Goal: Task Accomplishment & Management: Use online tool/utility

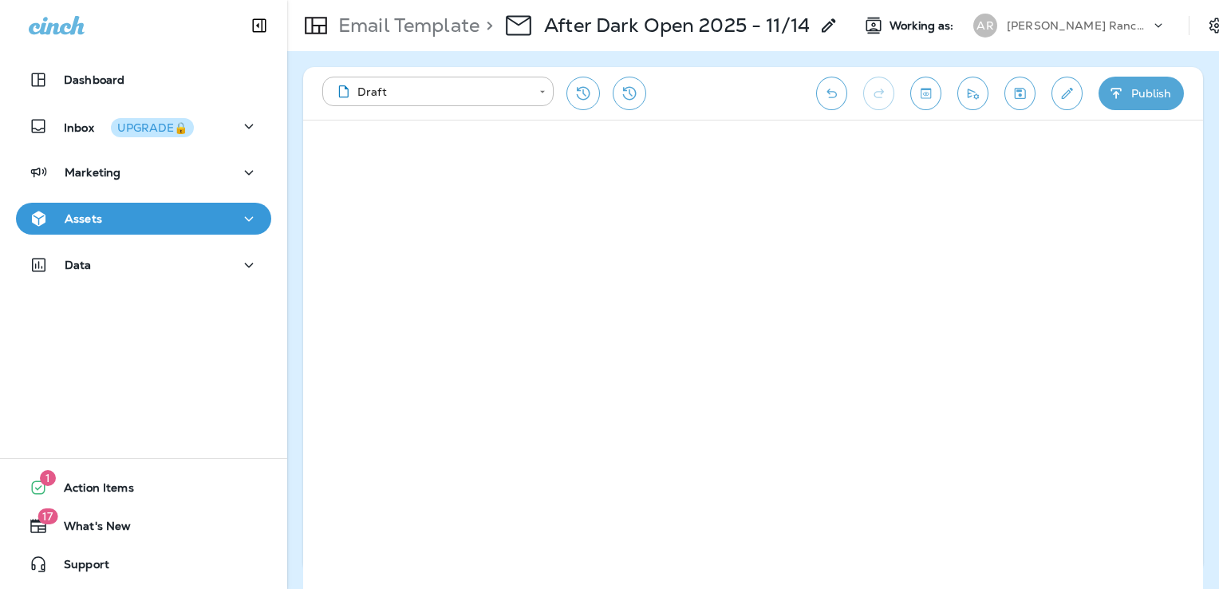
click at [1095, 24] on p "[PERSON_NAME] Ranch Golf Club" at bounding box center [1079, 25] width 144 height 13
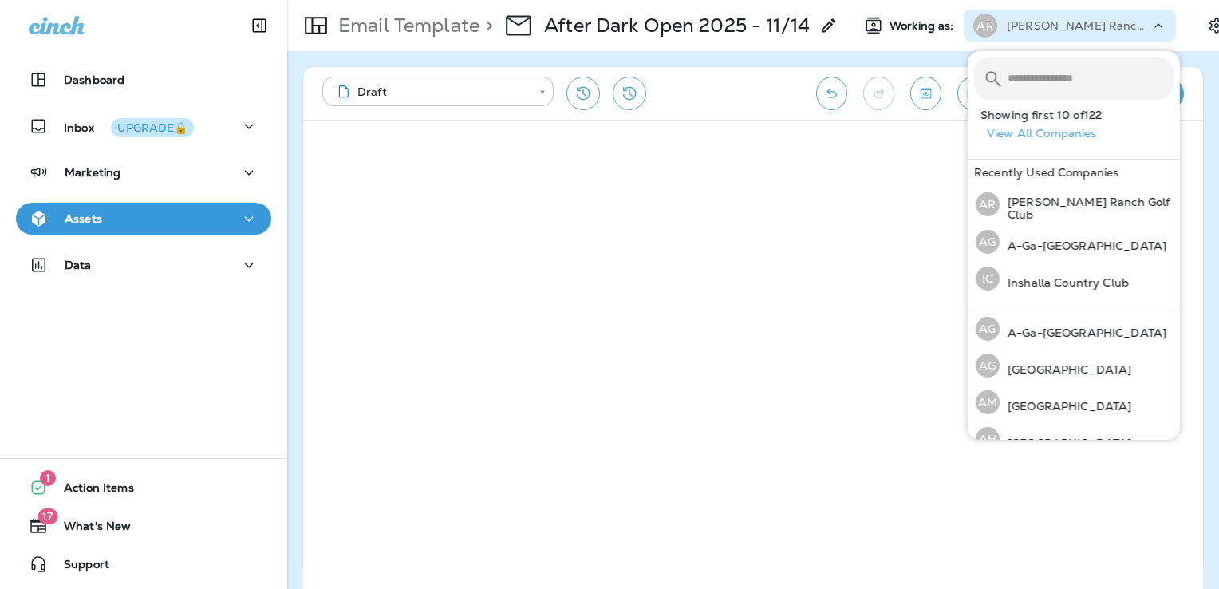
click at [1048, 81] on input "text" at bounding box center [1091, 78] width 166 height 42
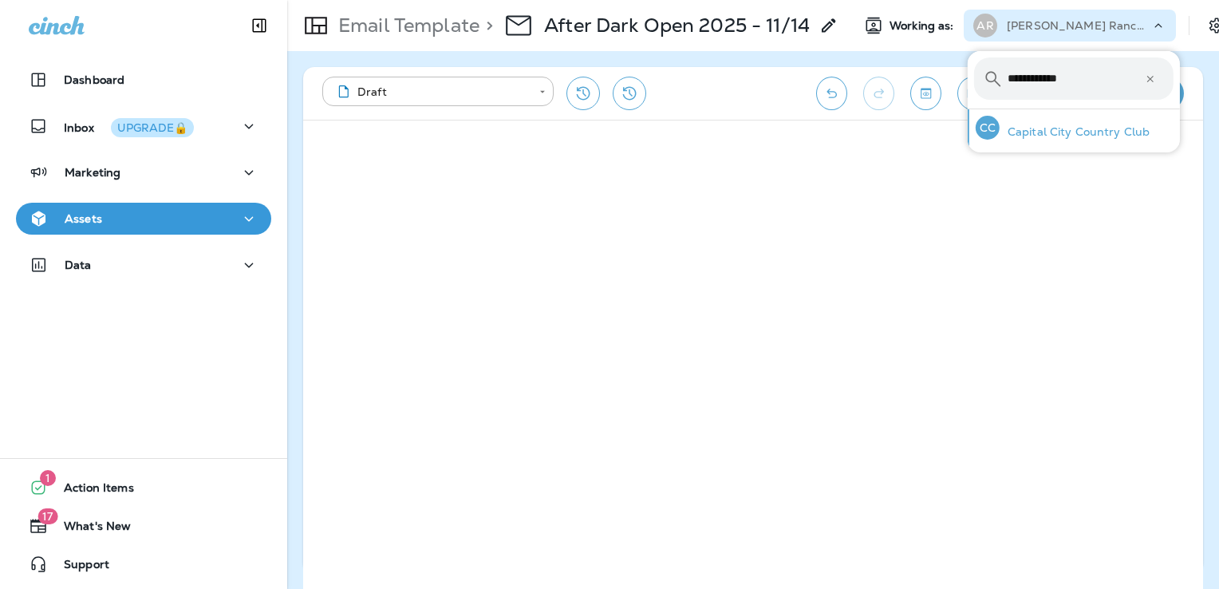
type input "**********"
click at [1034, 131] on p "Capital City Country Club" at bounding box center [1075, 131] width 151 height 13
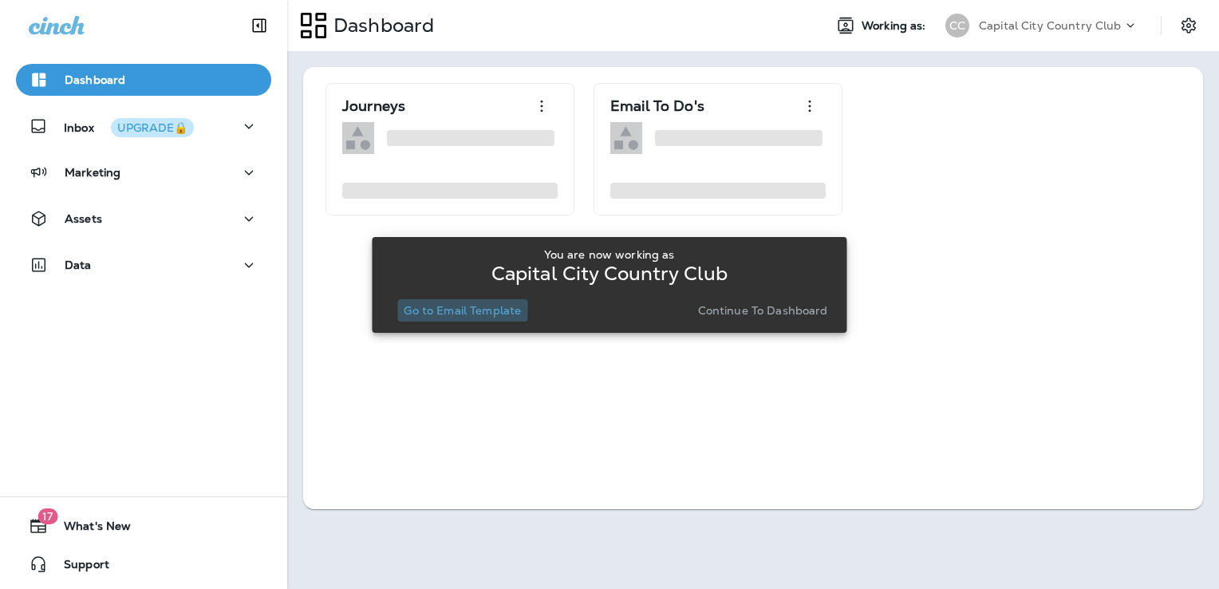
click at [445, 309] on p "Go to Email Template" at bounding box center [462, 310] width 117 height 13
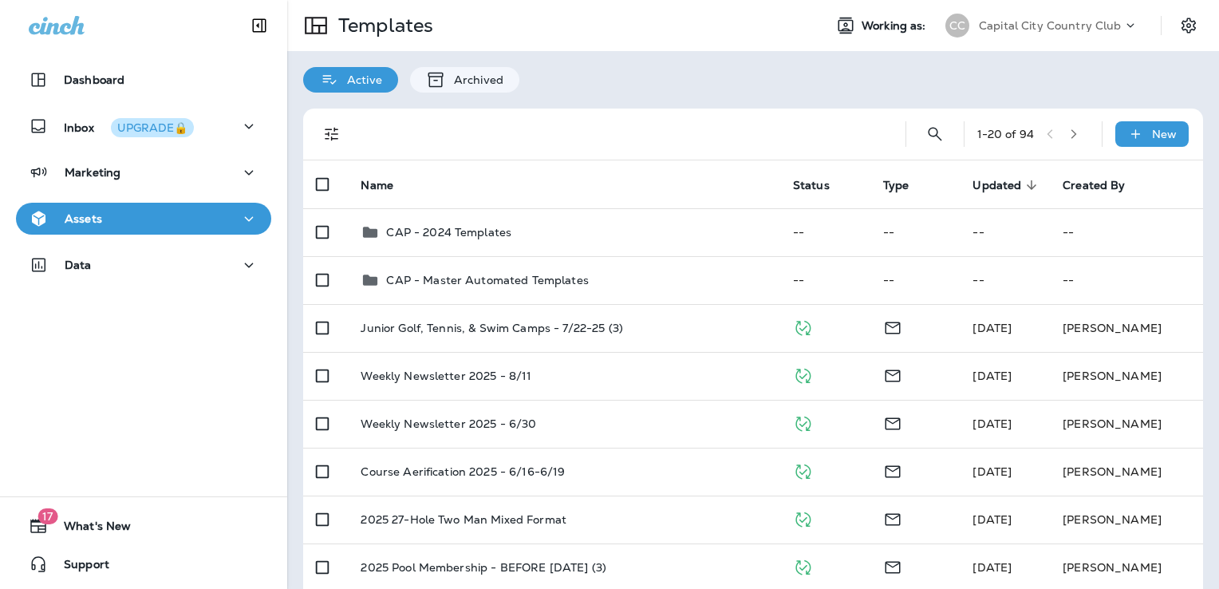
drag, startPoint x: 586, startPoint y: 207, endPoint x: 572, endPoint y: 139, distance: 70.1
click at [572, 139] on div at bounding box center [620, 134] width 519 height 51
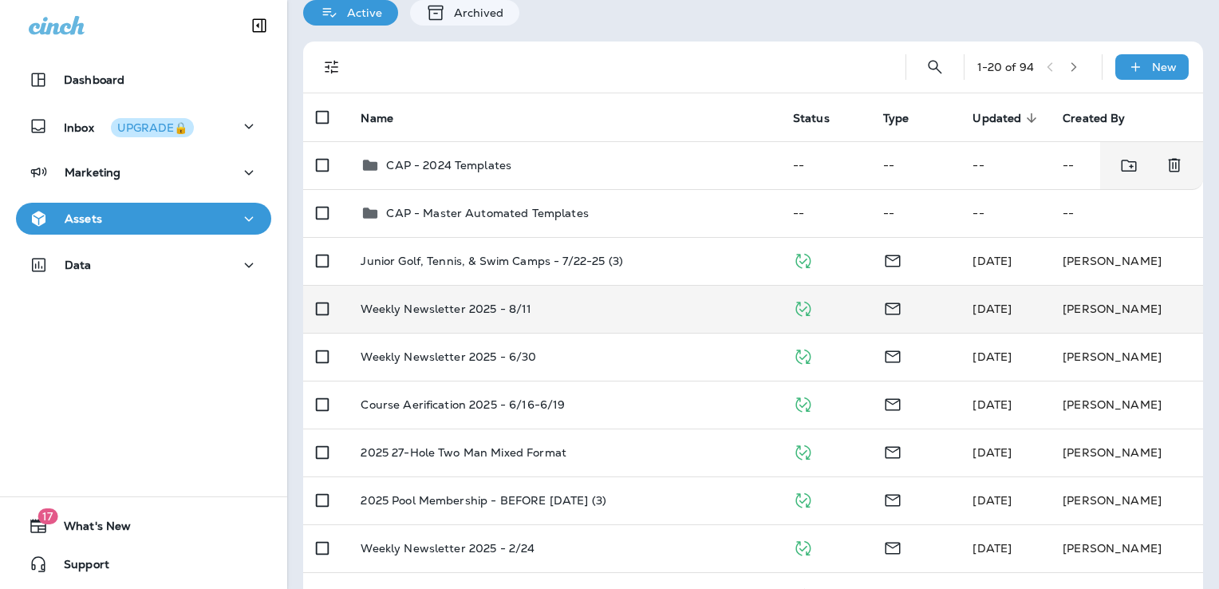
scroll to position [160, 0]
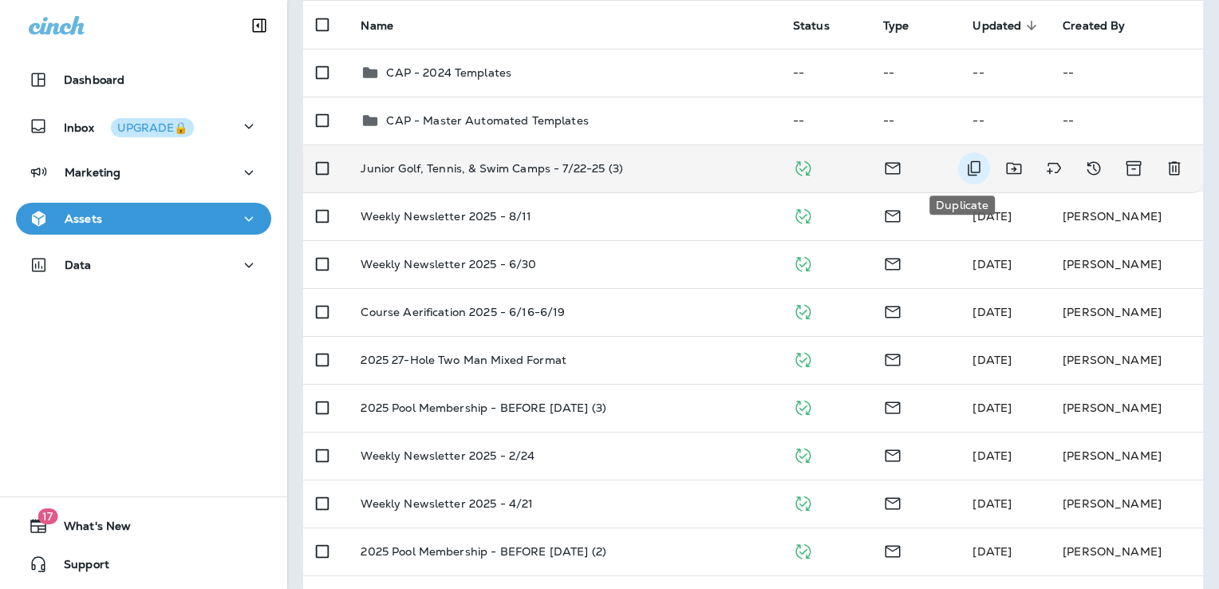
click at [972, 165] on button "Duplicate" at bounding box center [974, 168] width 32 height 32
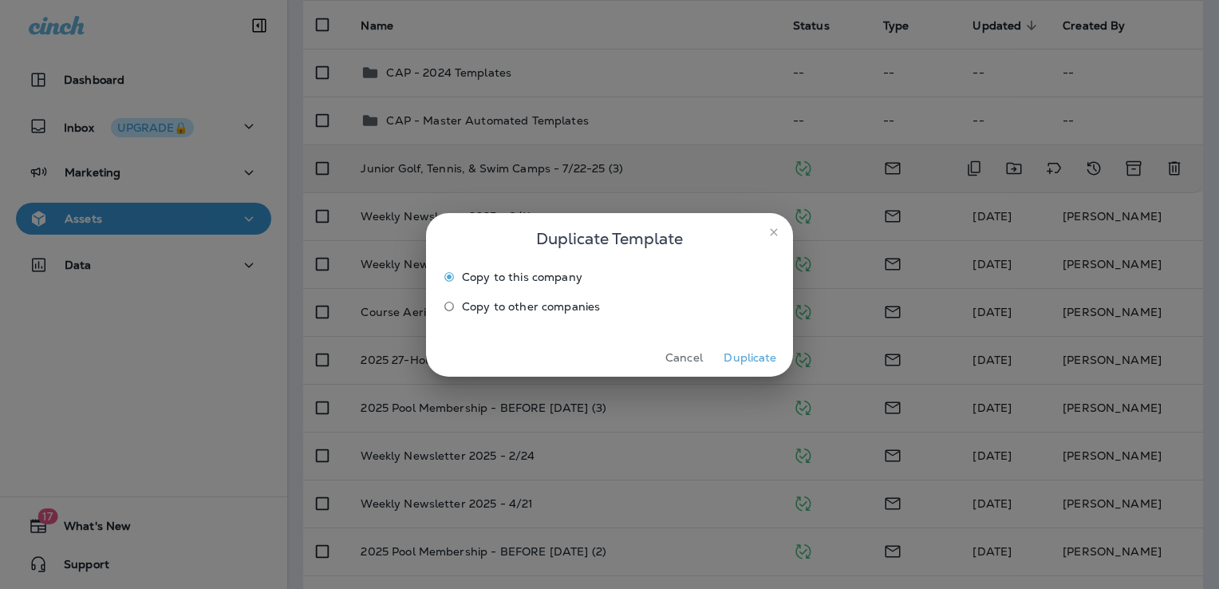
click at [763, 353] on button "Duplicate" at bounding box center [750, 357] width 60 height 25
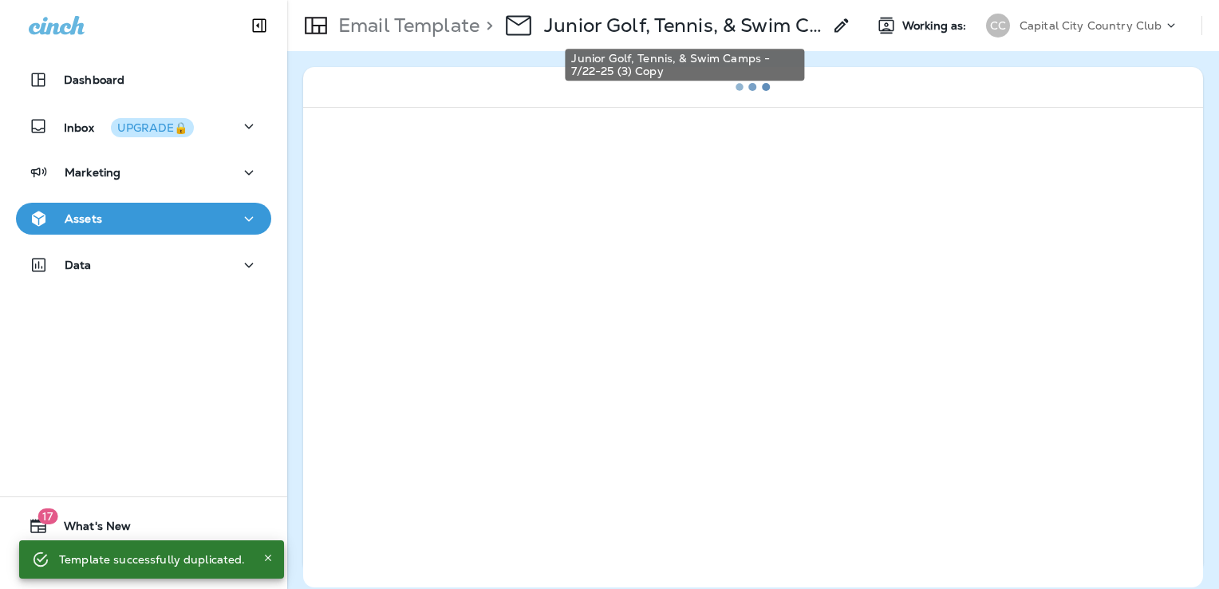
click at [696, 30] on p "Junior Golf, Tennis, & Swim Camps - 7/22-25 (3) Copy" at bounding box center [683, 26] width 278 height 24
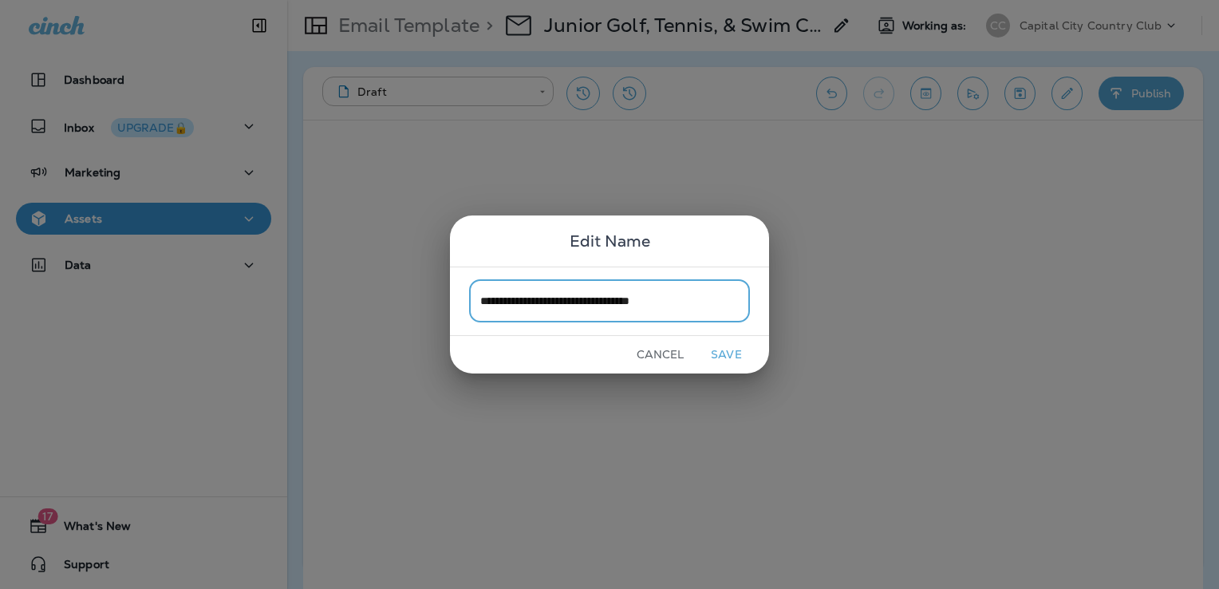
type input "**********"
click at [738, 353] on button "Save" at bounding box center [726, 354] width 60 height 25
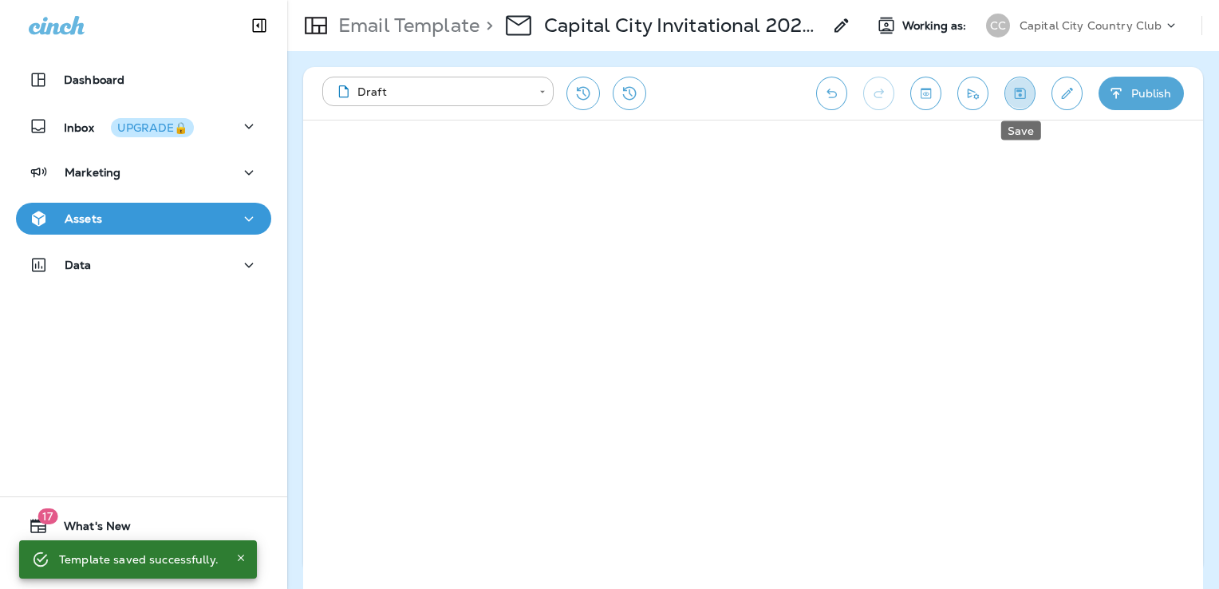
click at [1026, 93] on icon "Save" at bounding box center [1020, 93] width 17 height 16
click at [1028, 89] on icon "Save" at bounding box center [1020, 93] width 17 height 16
click at [1069, 93] on icon "Edit details" at bounding box center [1067, 93] width 17 height 16
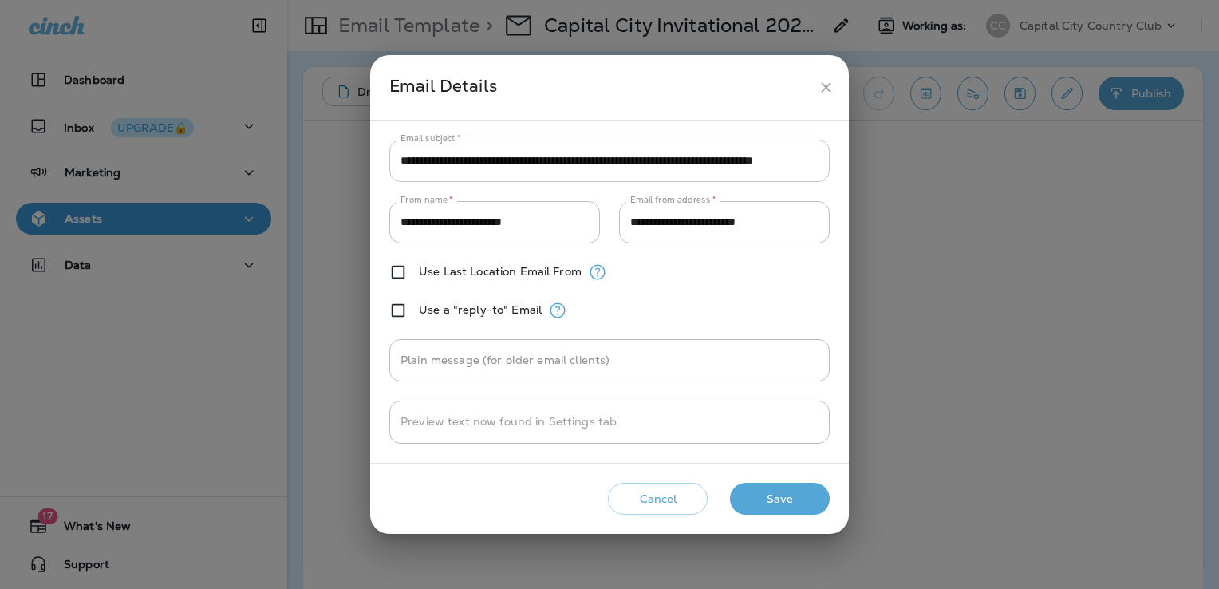
click at [641, 160] on input "**********" at bounding box center [609, 161] width 440 height 42
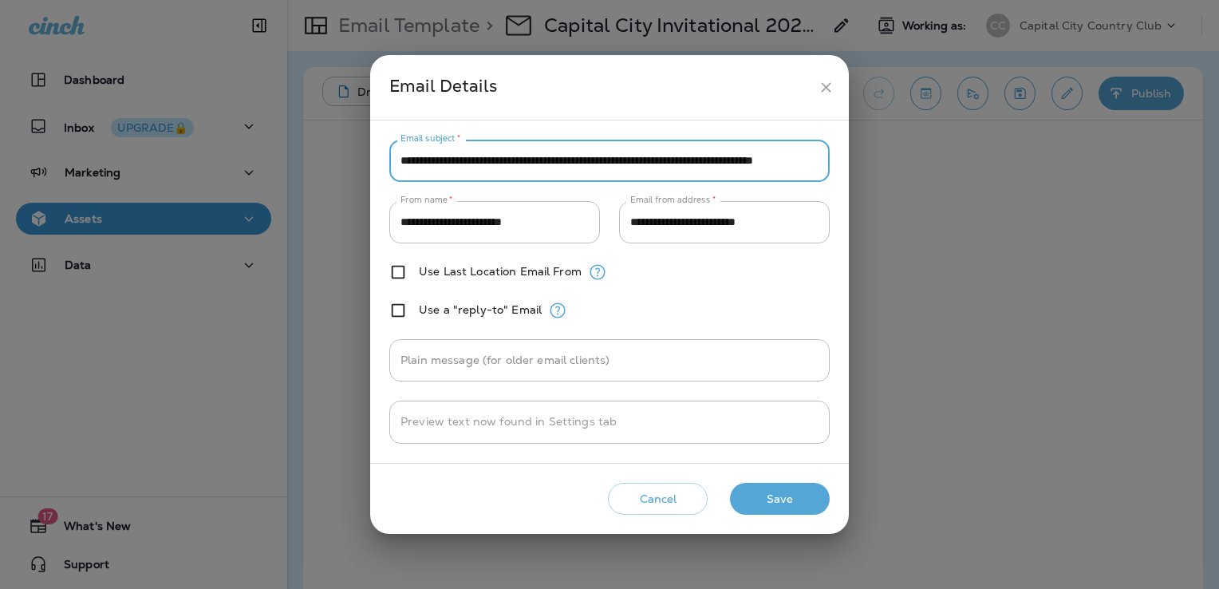
click at [641, 160] on input "**********" at bounding box center [609, 161] width 440 height 42
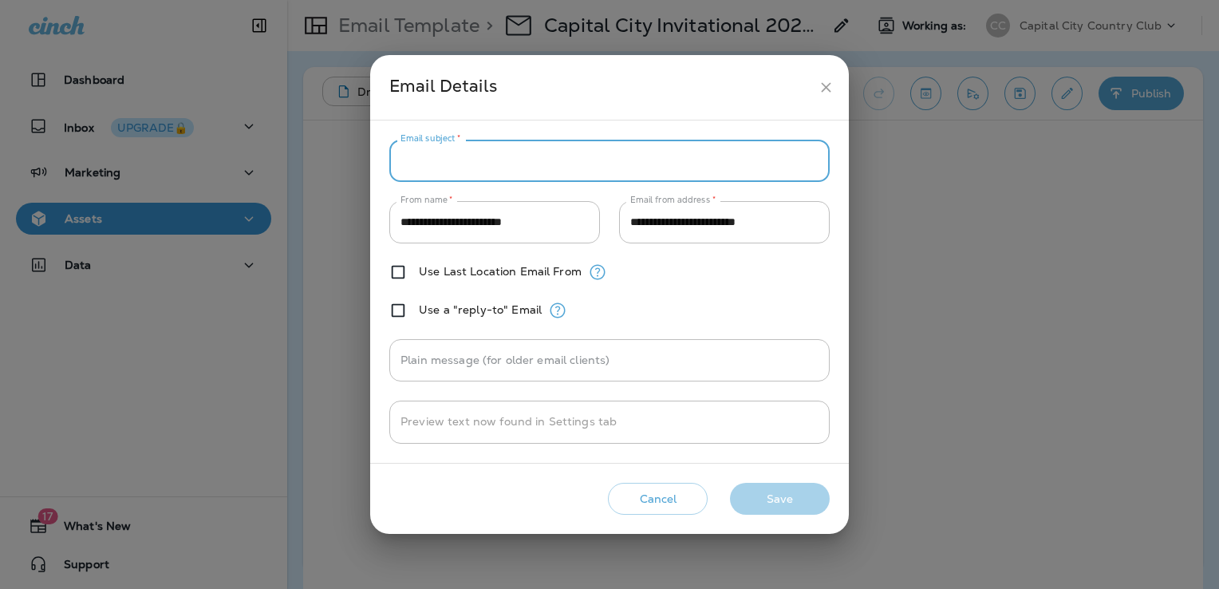
paste input "**********"
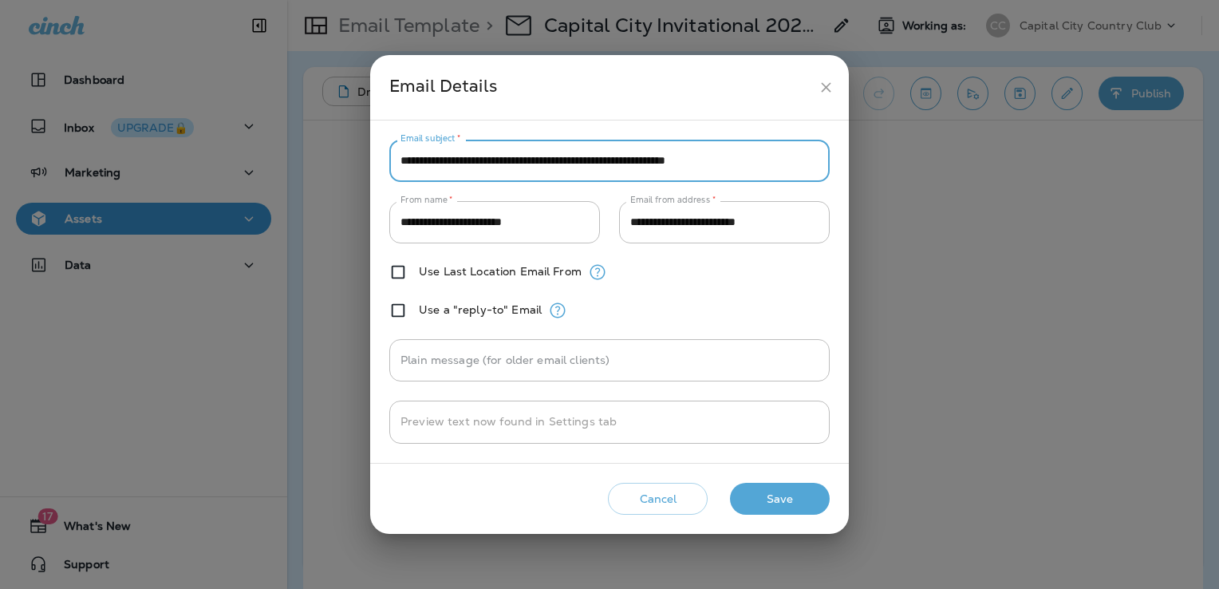
type input "**********"
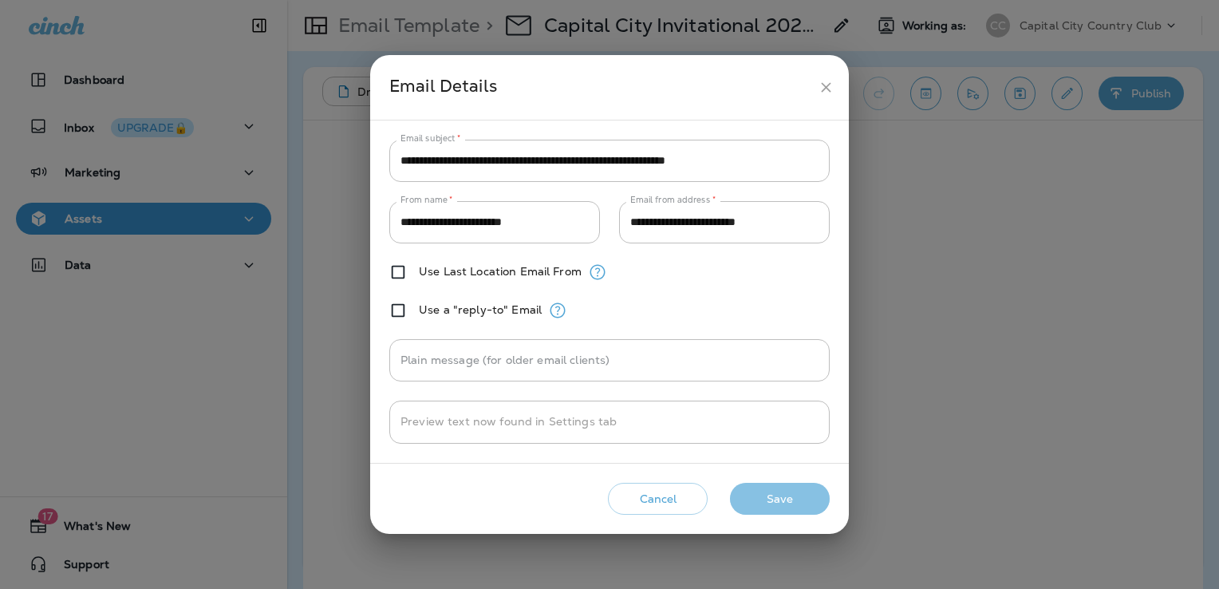
click at [791, 497] on button "Save" at bounding box center [780, 499] width 100 height 33
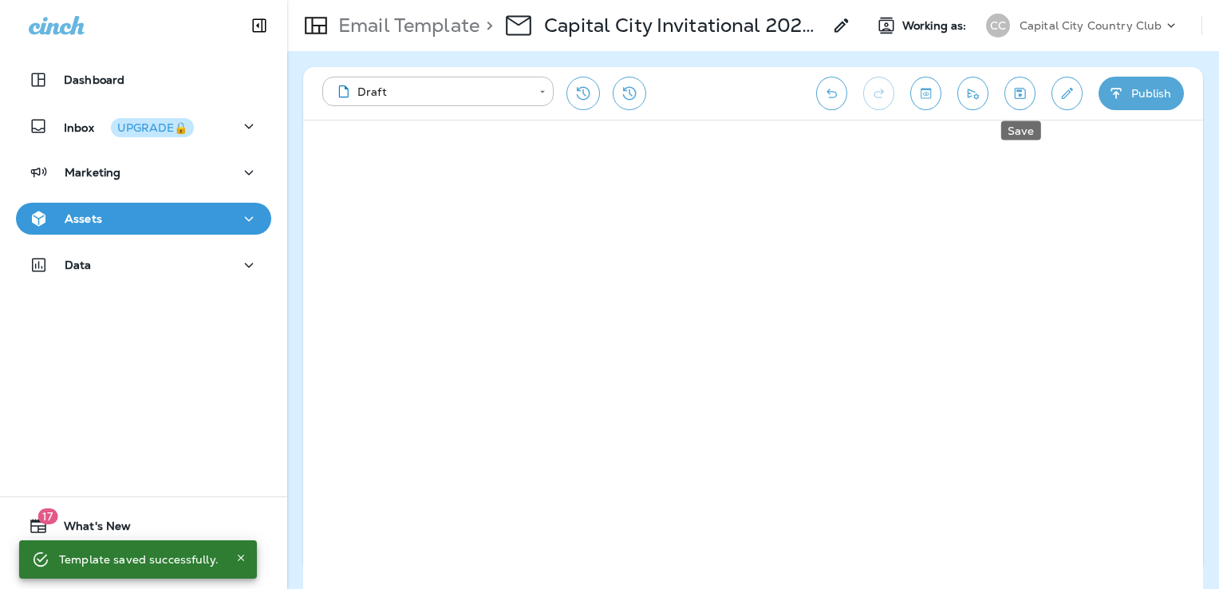
click at [1026, 100] on icon "Save" at bounding box center [1020, 93] width 17 height 16
click at [1023, 97] on icon "Save" at bounding box center [1020, 93] width 11 height 11
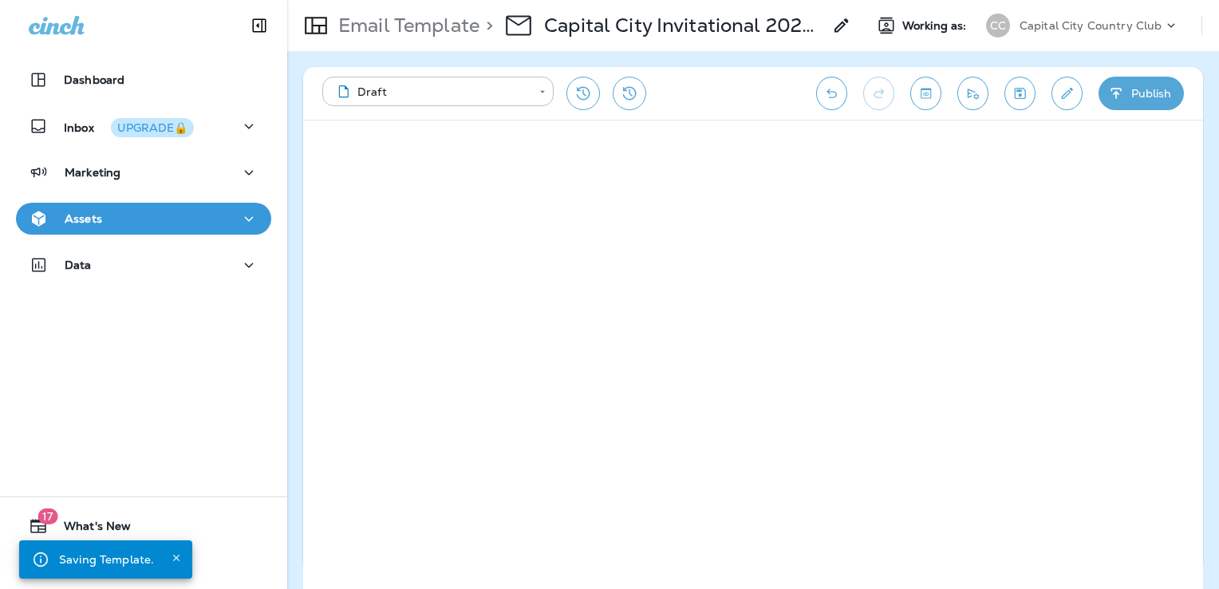
click at [174, 231] on button "Assets" at bounding box center [143, 219] width 255 height 32
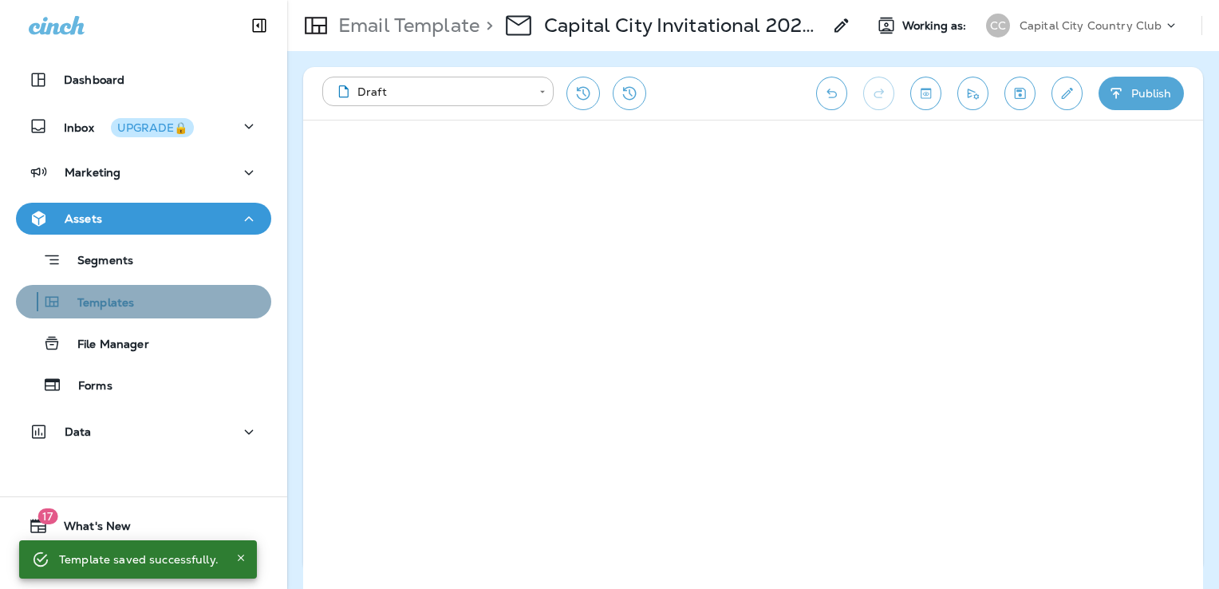
click at [182, 308] on div "Templates" at bounding box center [143, 302] width 243 height 24
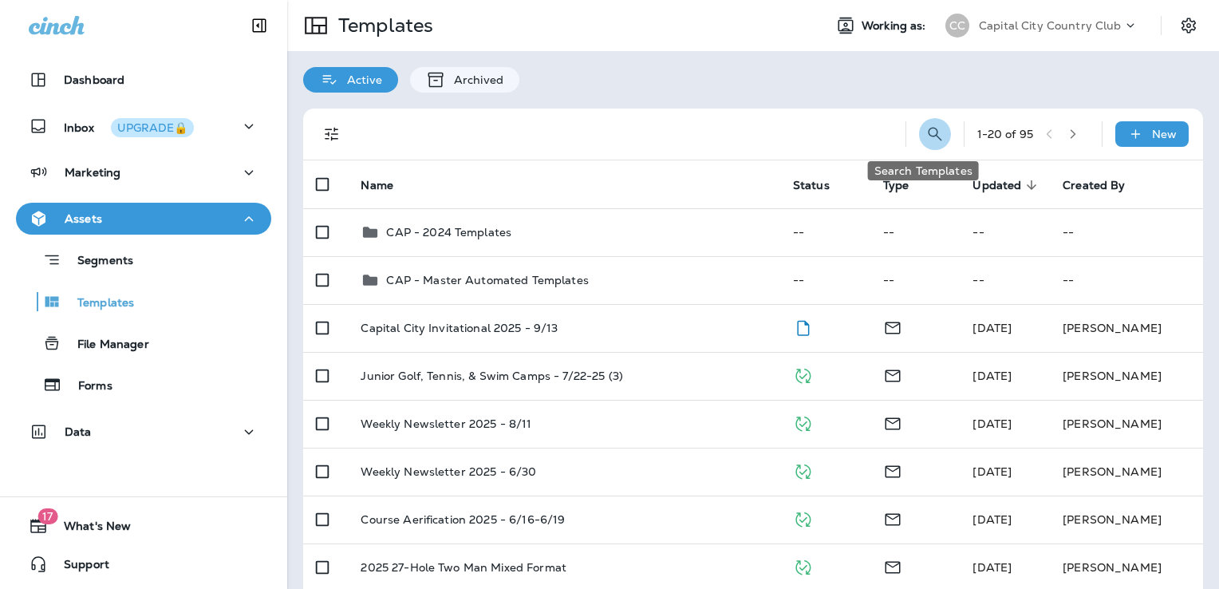
click at [925, 132] on icon "Search Templates" at bounding box center [934, 133] width 19 height 19
click at [819, 128] on input "text" at bounding box center [864, 133] width 142 height 42
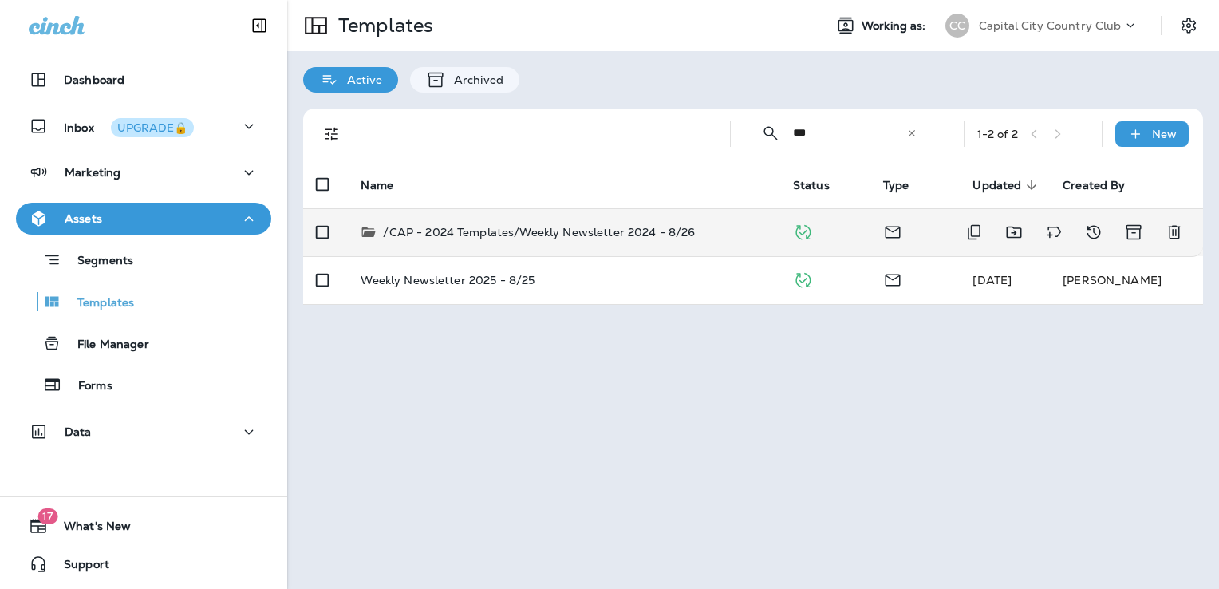
type input "***"
click at [586, 234] on p "/CAP - 2024 Templates/Weekly Newsletter 2024 - 8/26" at bounding box center [539, 232] width 312 height 16
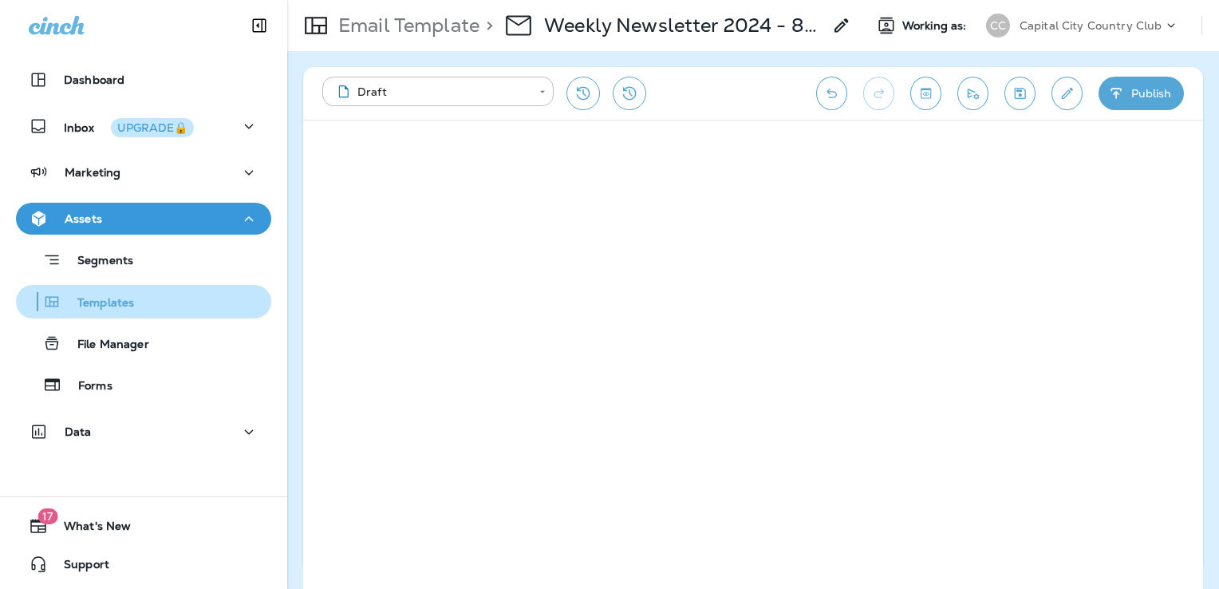
click at [155, 305] on div "Templates" at bounding box center [143, 302] width 243 height 24
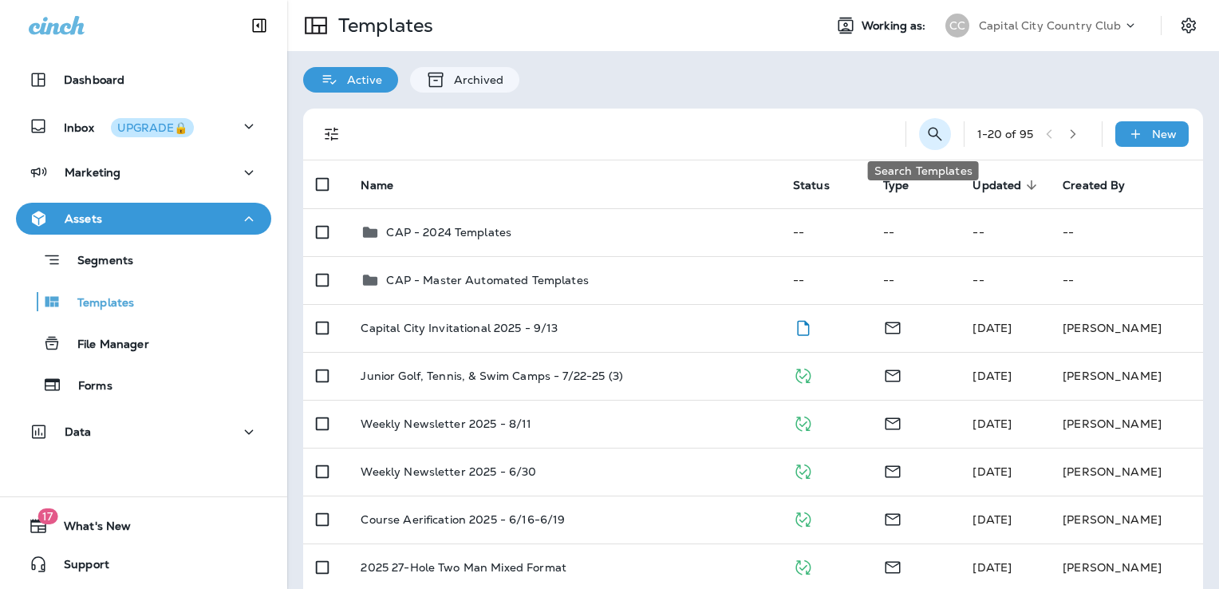
click at [925, 129] on icon "Search Templates" at bounding box center [934, 133] width 19 height 19
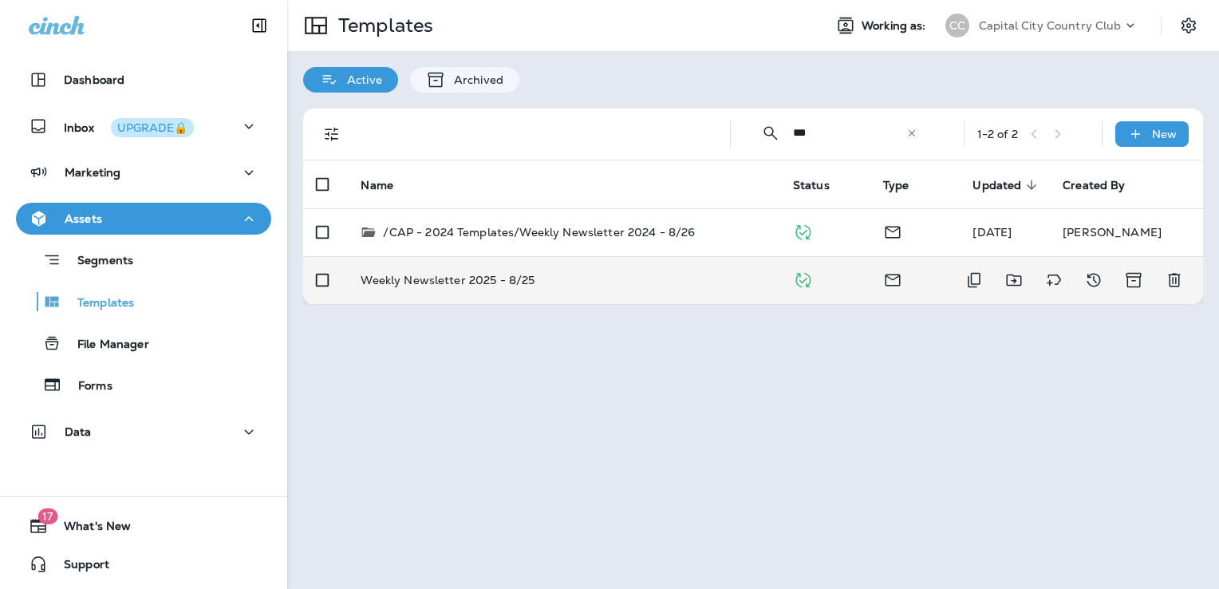
type input "***"
click at [619, 291] on td "Weekly Newsletter 2025 - 8/25" at bounding box center [564, 280] width 432 height 48
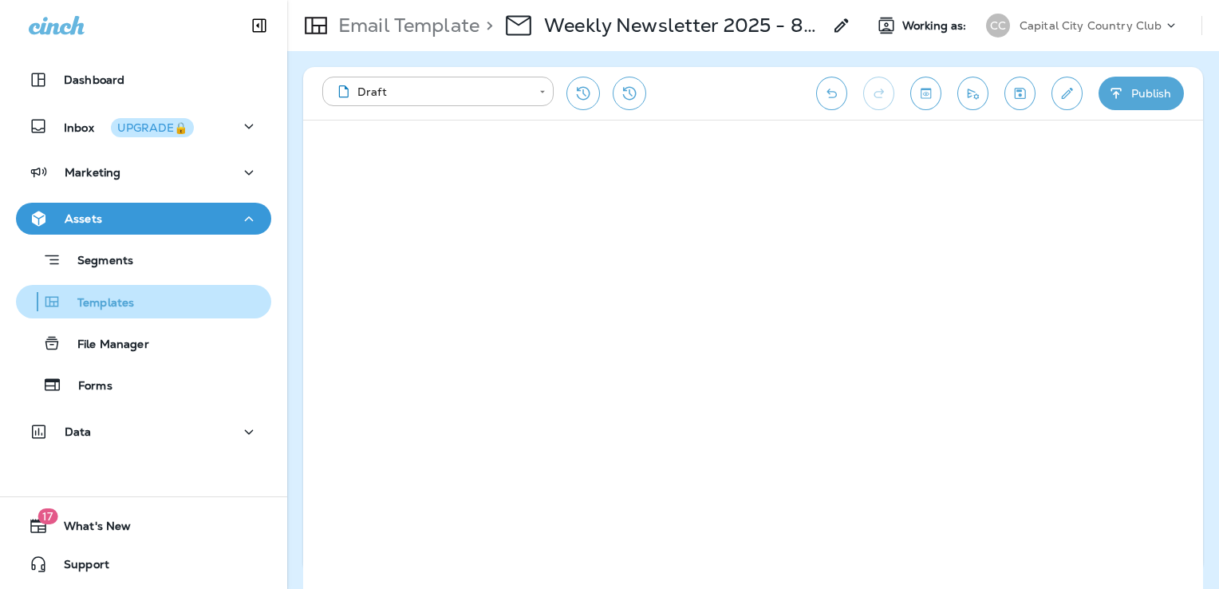
click at [150, 298] on div "Templates" at bounding box center [143, 302] width 243 height 24
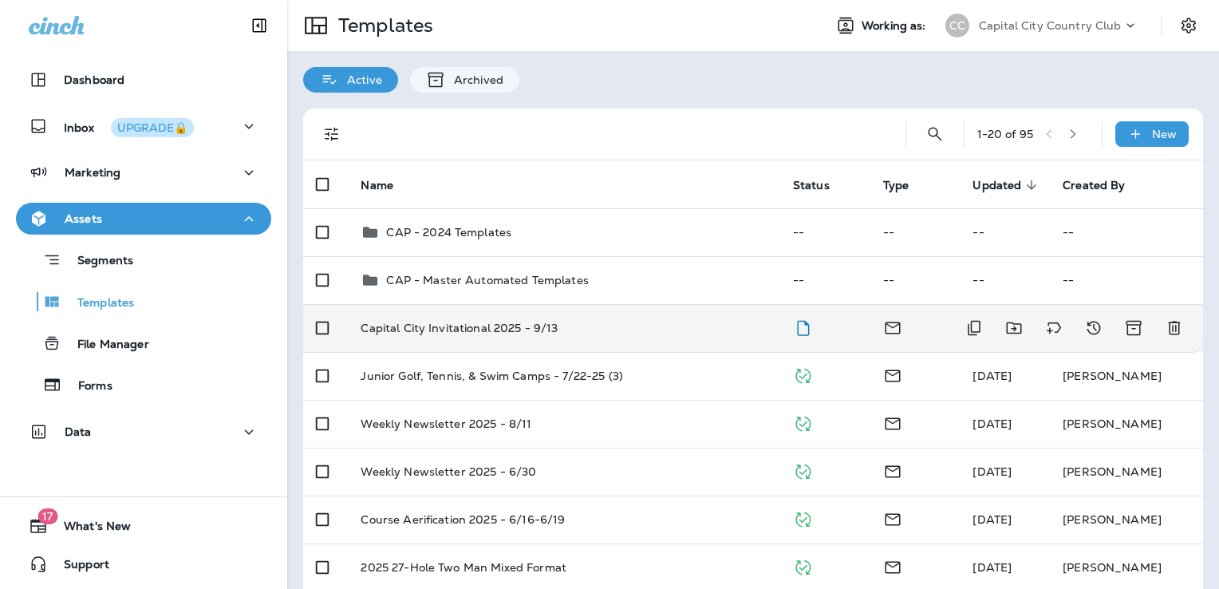
click at [706, 340] on td "Capital City Invitational 2025 - 9/13" at bounding box center [564, 328] width 432 height 48
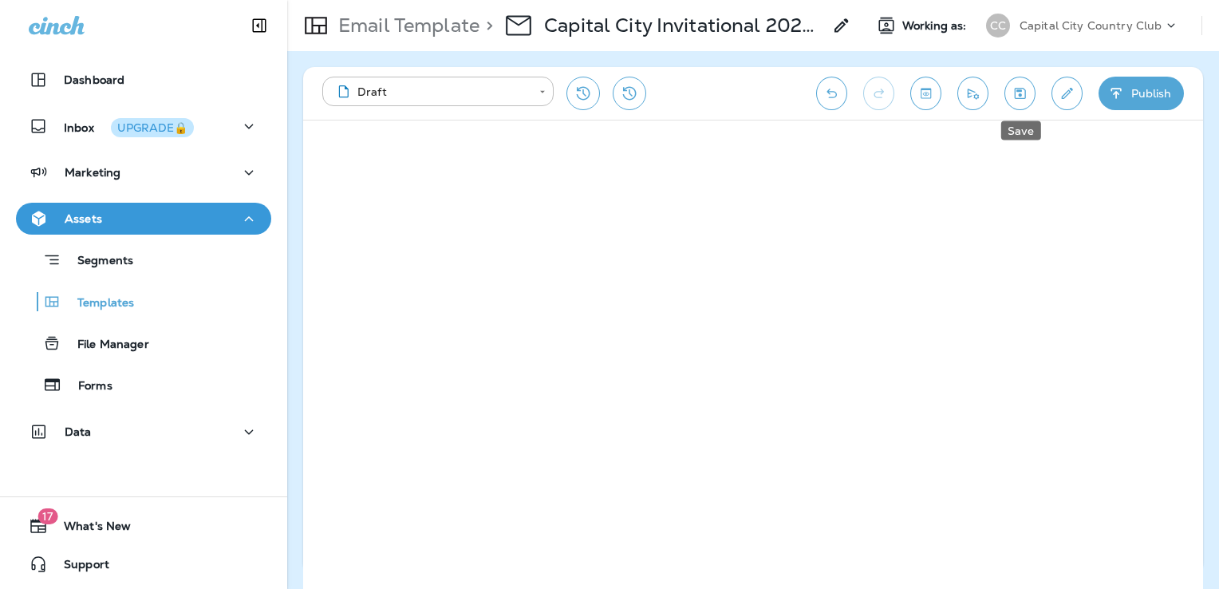
click at [1020, 94] on icon "Save" at bounding box center [1020, 93] width 17 height 16
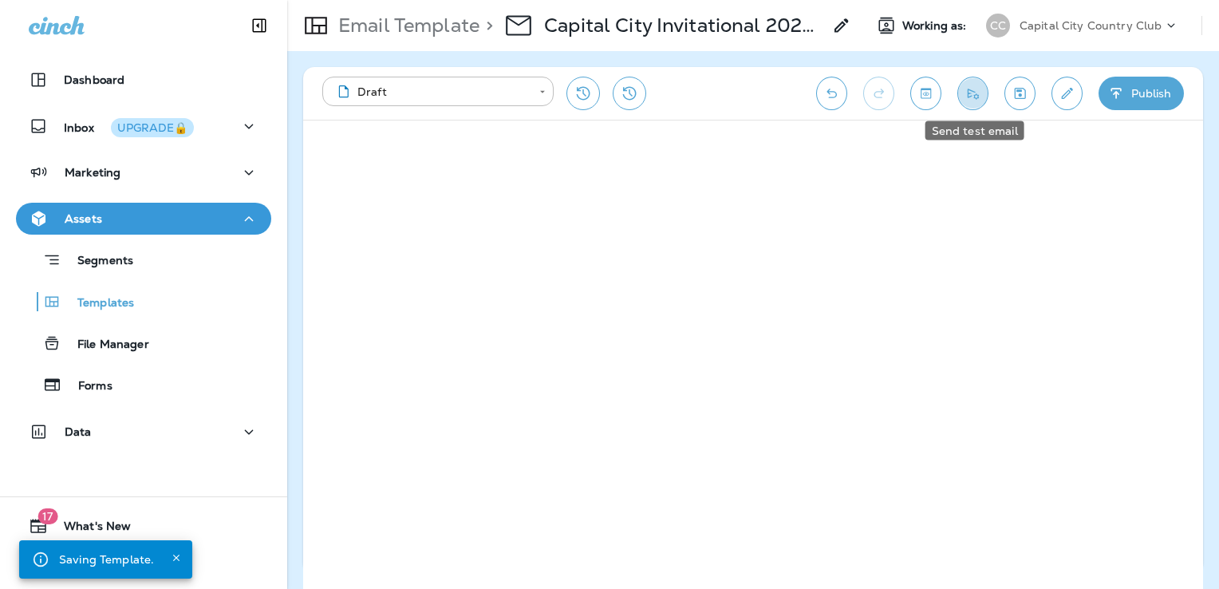
click at [978, 93] on icon "Send test email" at bounding box center [973, 93] width 17 height 16
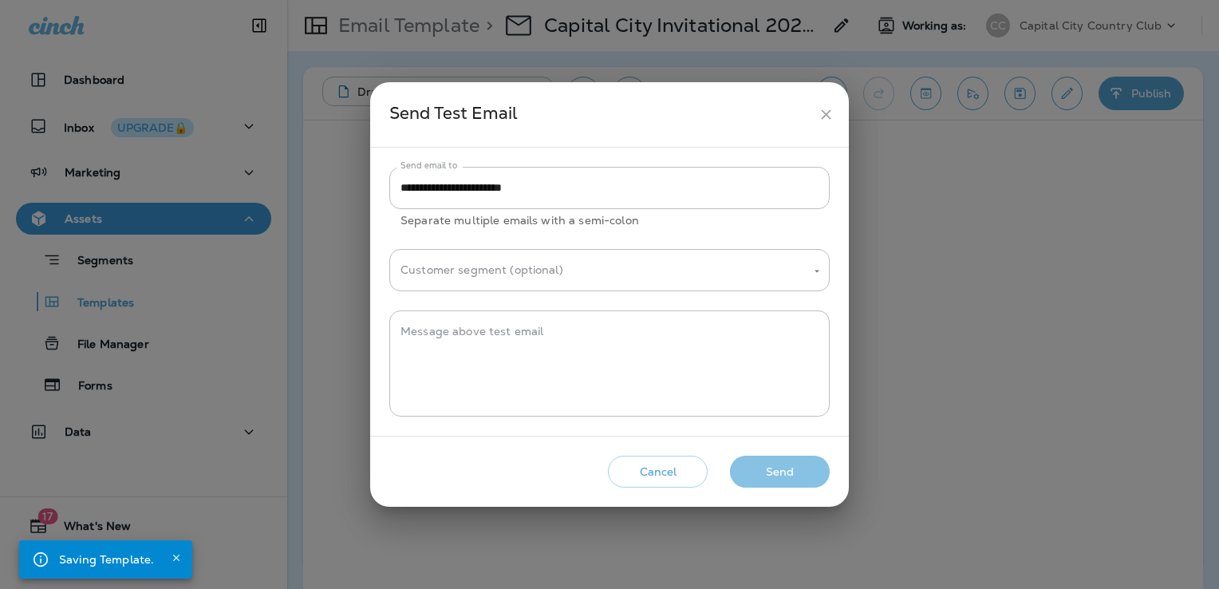
click at [787, 469] on button "Send" at bounding box center [780, 472] width 100 height 33
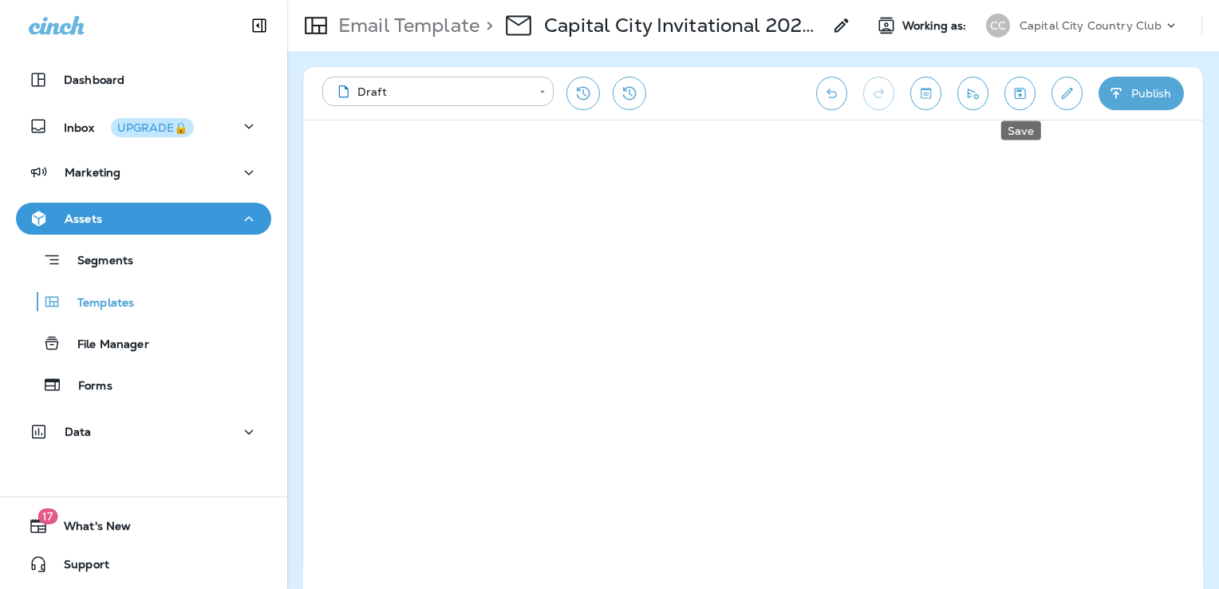
click at [1024, 101] on button "Save" at bounding box center [1019, 94] width 31 height 34
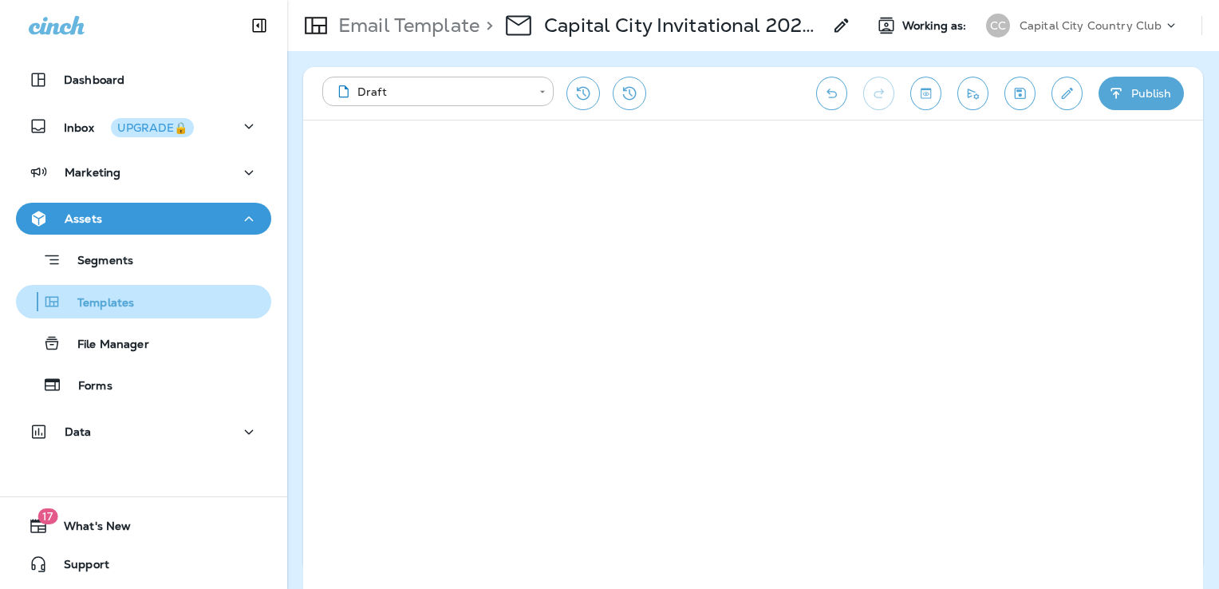
drag, startPoint x: 141, startPoint y: 306, endPoint x: 183, endPoint y: 297, distance: 42.6
click at [140, 306] on div "Templates" at bounding box center [143, 302] width 243 height 24
